Goal: Task Accomplishment & Management: Complete application form

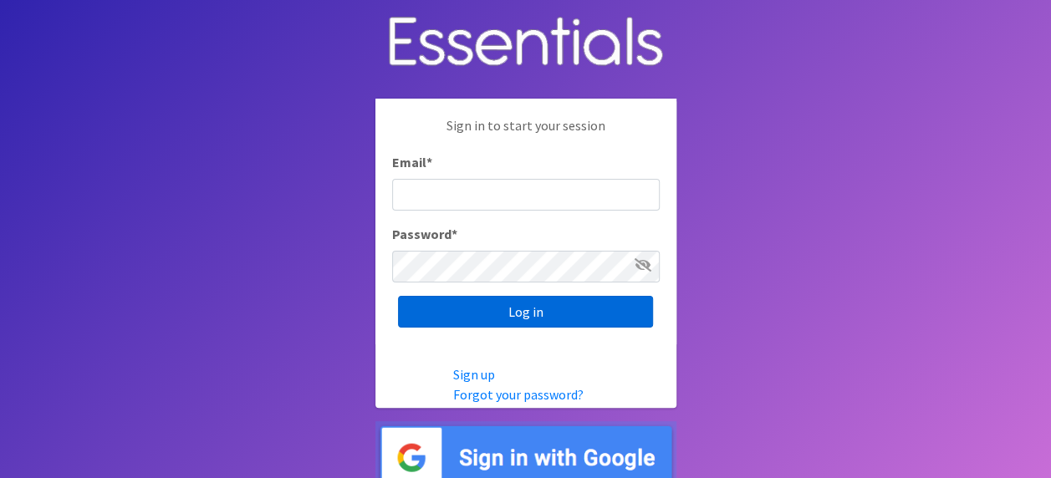
type input "[PERSON_NAME][EMAIL_ADDRESS][PERSON_NAME][DOMAIN_NAME]"
click at [537, 313] on input "Log in" at bounding box center [525, 312] width 255 height 32
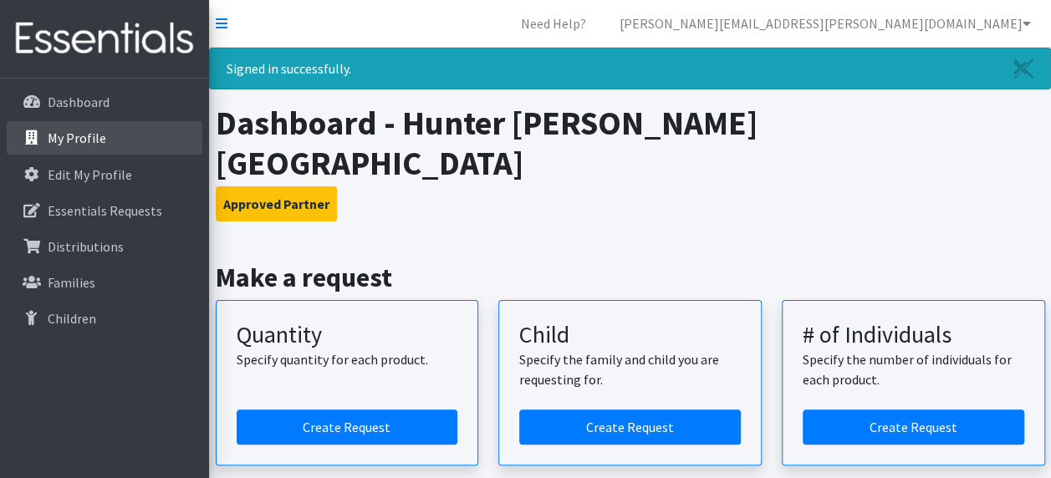
click at [91, 131] on p "My Profile" at bounding box center [77, 138] width 59 height 17
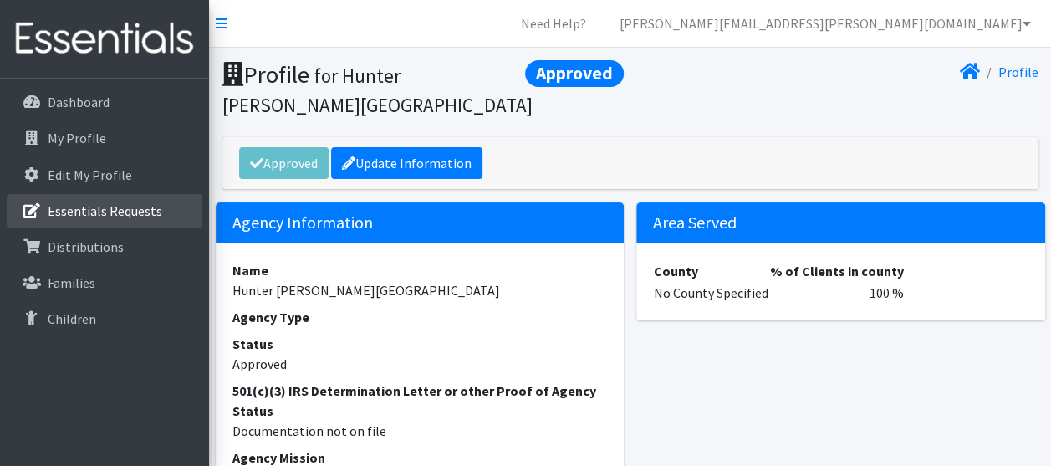
click at [91, 209] on p "Essentials Requests" at bounding box center [105, 210] width 115 height 17
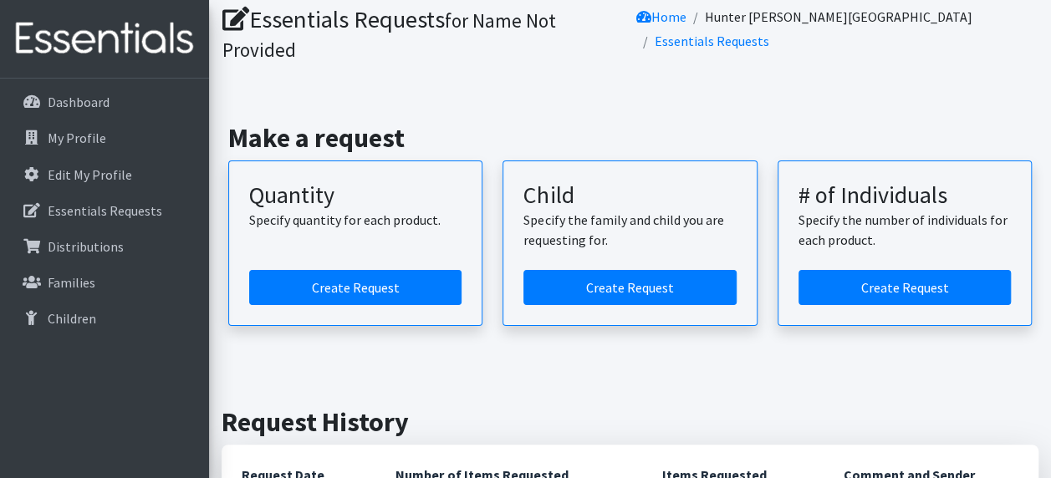
scroll to position [184, 0]
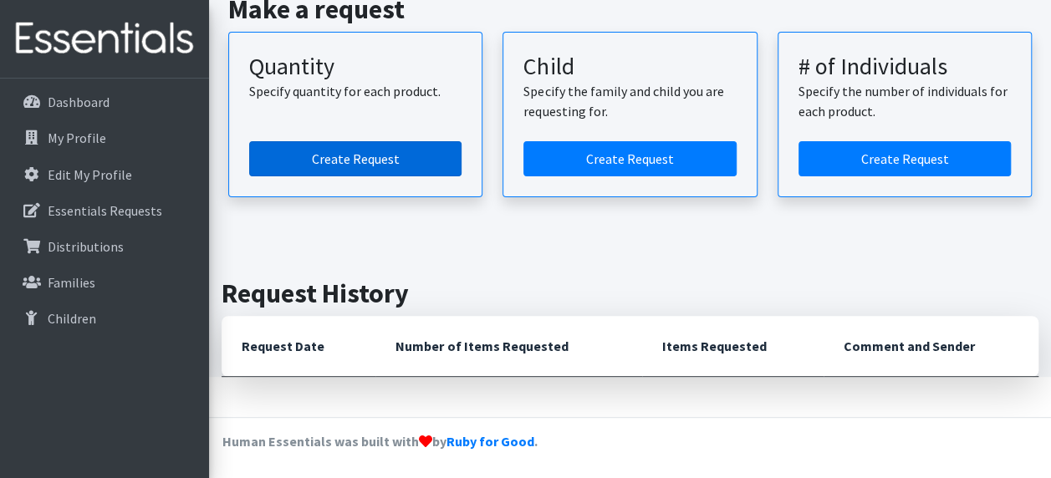
click at [355, 157] on link "Create Request" at bounding box center [355, 158] width 212 height 35
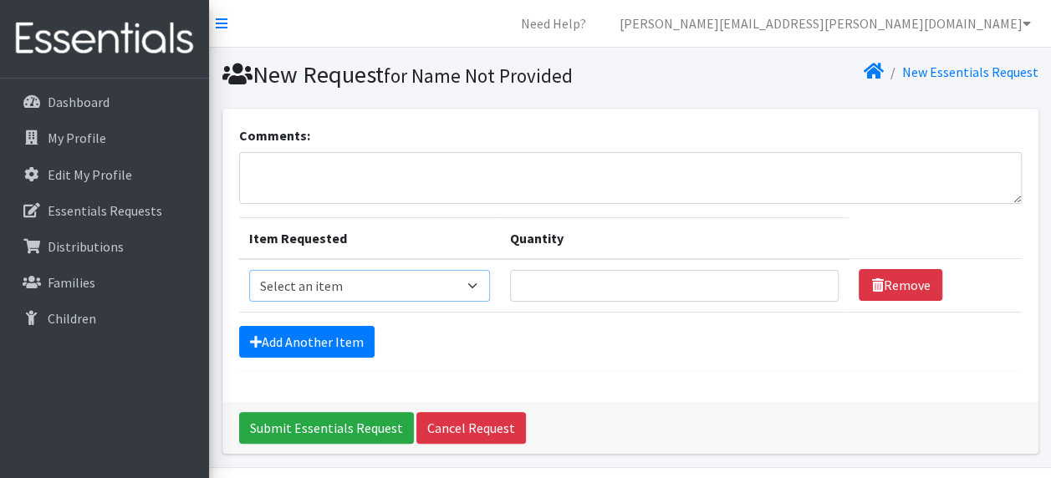
click at [481, 284] on select "Select an item Adult Period Pack Student Period Pack" at bounding box center [370, 286] width 242 height 32
select select "7757"
click at [249, 270] on select "Select an item Adult Period Pack Student Period Pack" at bounding box center [370, 286] width 242 height 32
type input "1"
click at [816, 284] on input "1" at bounding box center [674, 286] width 329 height 32
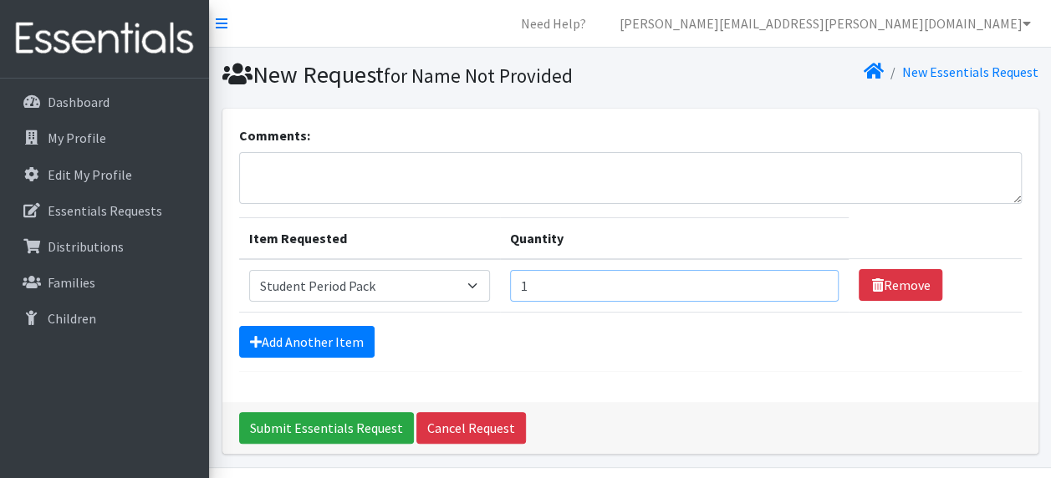
click at [647, 293] on input "1" at bounding box center [674, 286] width 329 height 32
type input "100"
click at [355, 427] on input "Submit Essentials Request" at bounding box center [326, 428] width 175 height 32
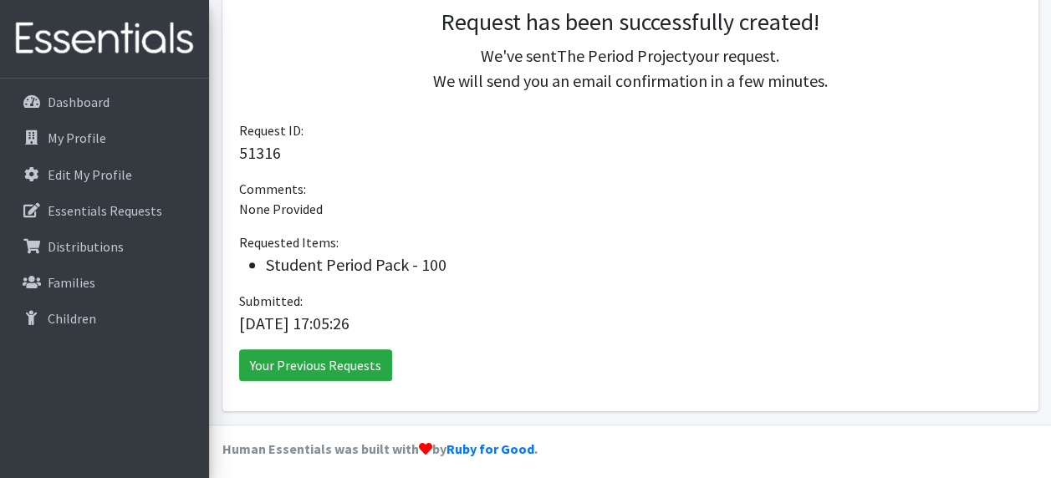
scroll to position [426, 0]
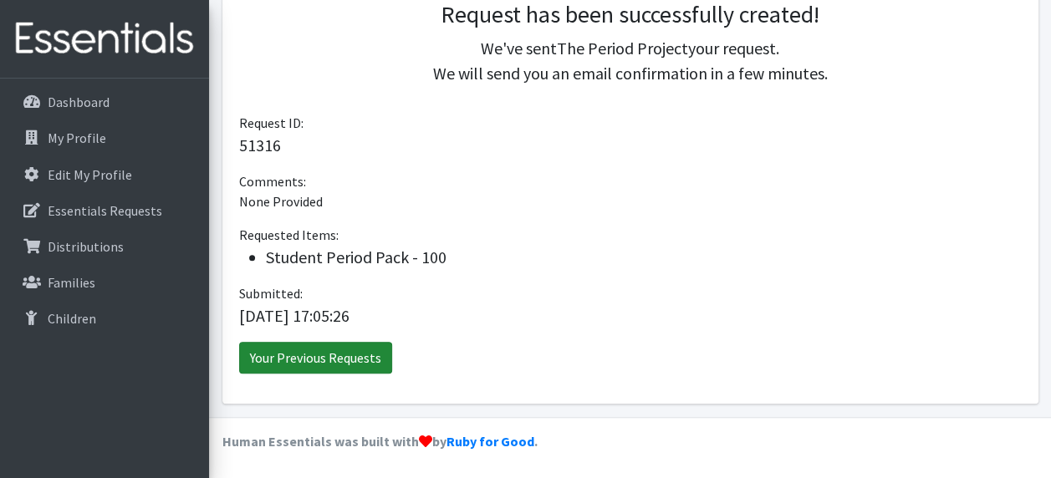
click at [316, 355] on link "Your Previous Requests" at bounding box center [315, 358] width 153 height 32
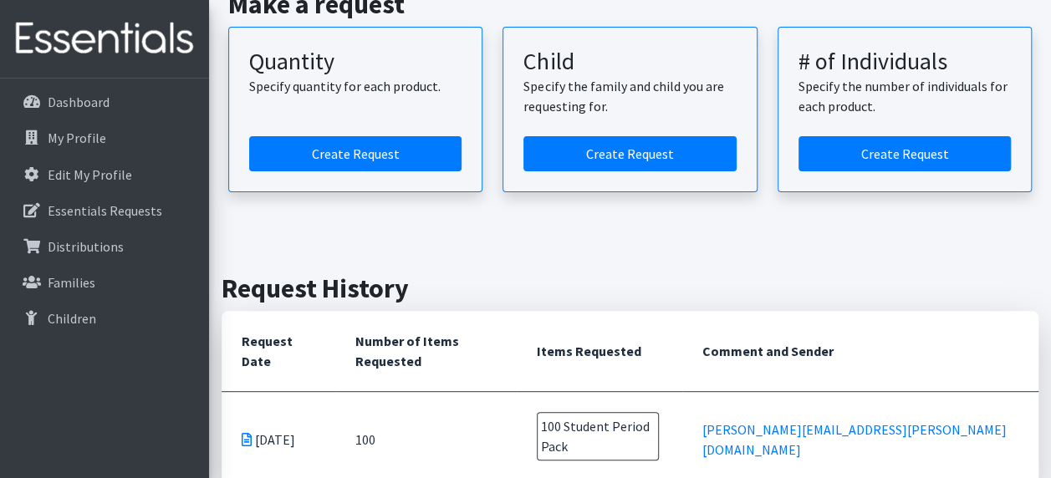
scroll to position [259, 0]
